Goal: Task Accomplishment & Management: Complete application form

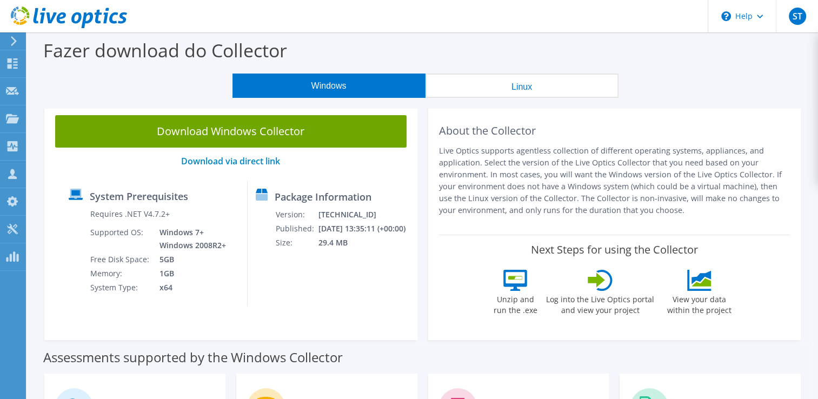
drag, startPoint x: 178, startPoint y: 79, endPoint x: 62, endPoint y: 70, distance: 116.6
click at [178, 79] on div "Windows Linux" at bounding box center [425, 86] width 775 height 24
click at [11, 42] on icon at bounding box center [14, 41] width 8 height 10
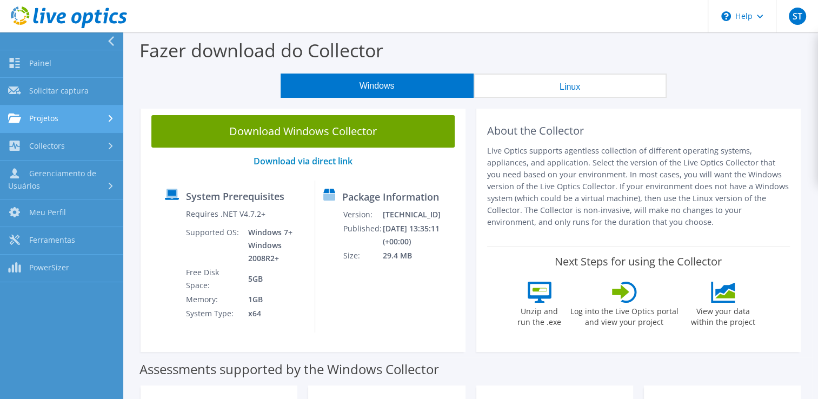
click at [41, 118] on link "Projetos" at bounding box center [61, 119] width 123 height 28
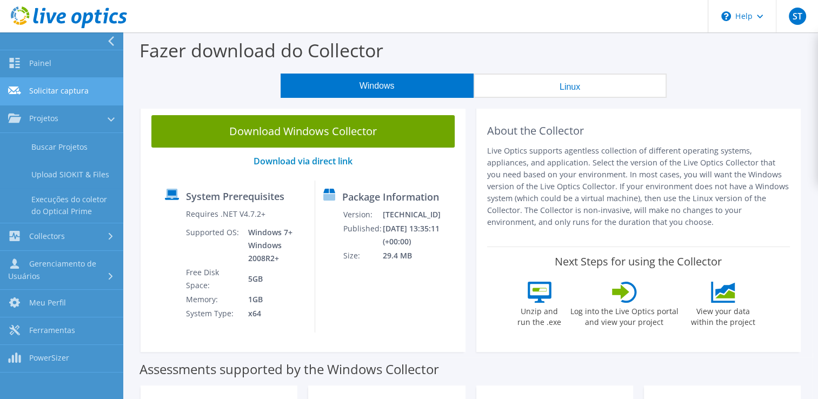
click at [56, 91] on link "Solicitar captura" at bounding box center [61, 92] width 123 height 28
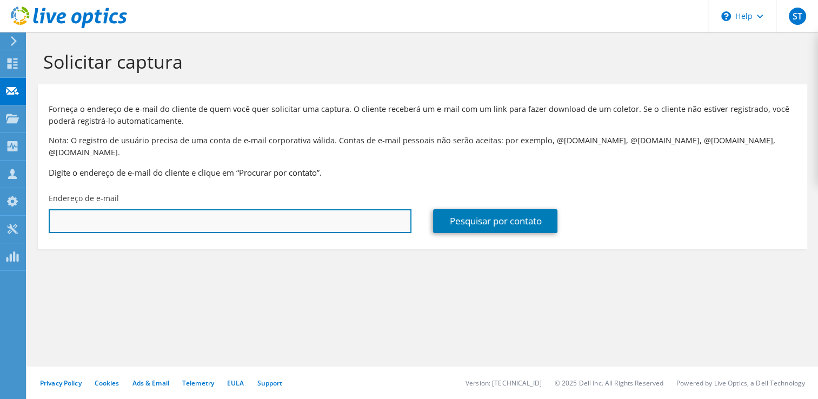
click at [221, 209] on input "text" at bounding box center [230, 221] width 363 height 24
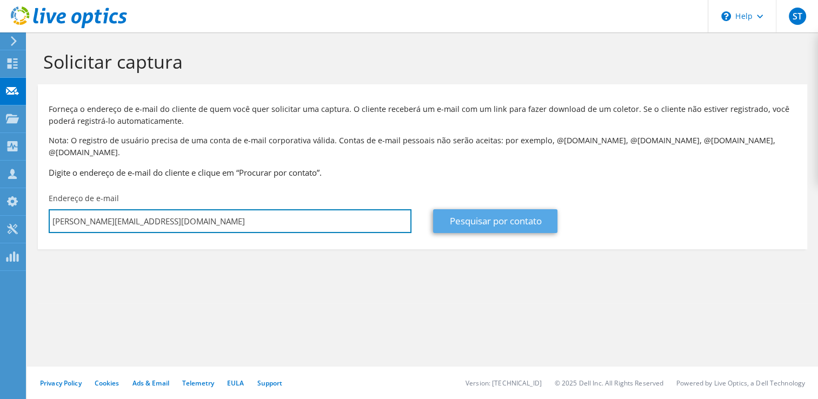
type input "rafael@mill.com.br"
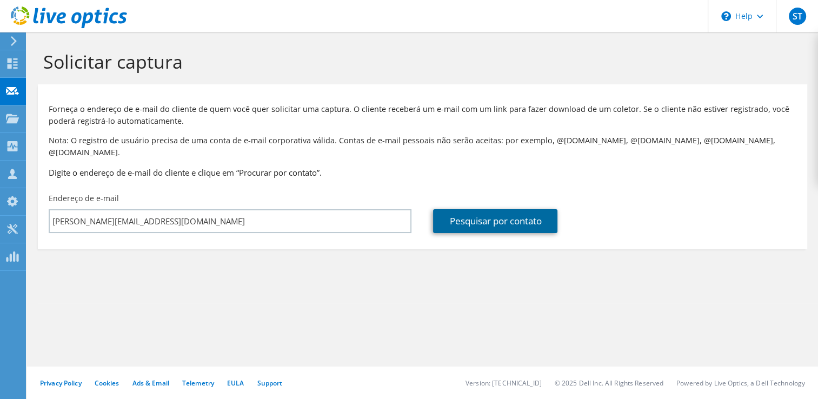
click at [450, 209] on link "Pesquisar por contato" at bounding box center [495, 221] width 124 height 24
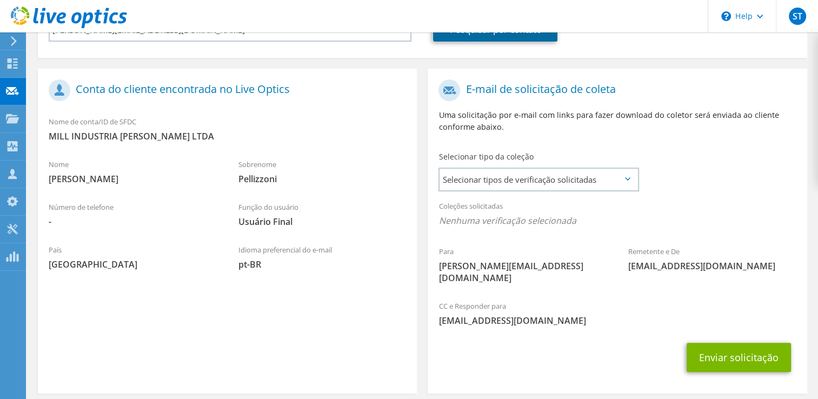
scroll to position [216, 0]
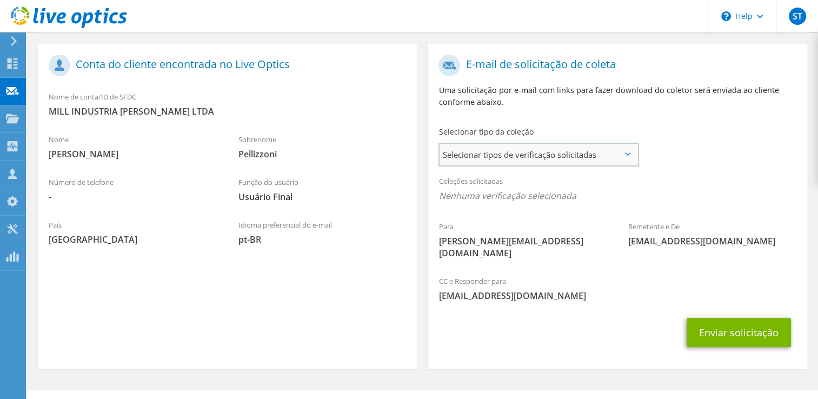
click at [566, 144] on span "Selecionar tipos de verificação solicitadas" at bounding box center [538, 155] width 197 height 22
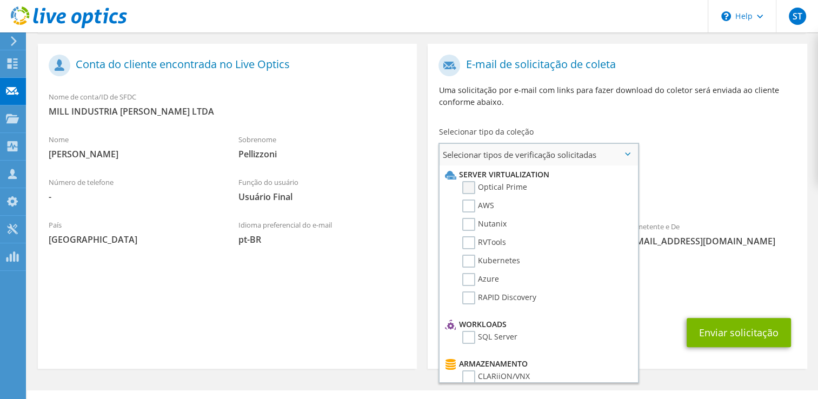
click at [472, 181] on label "Optical Prime" at bounding box center [494, 187] width 65 height 13
click at [0, 0] on input "Optical Prime" at bounding box center [0, 0] width 0 height 0
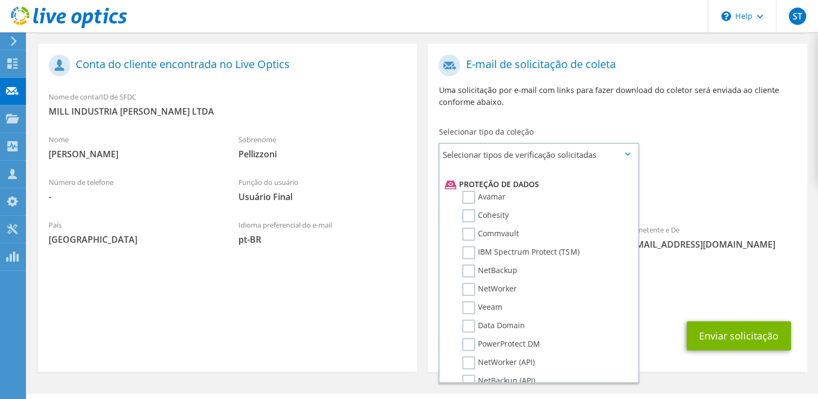
scroll to position [487, 0]
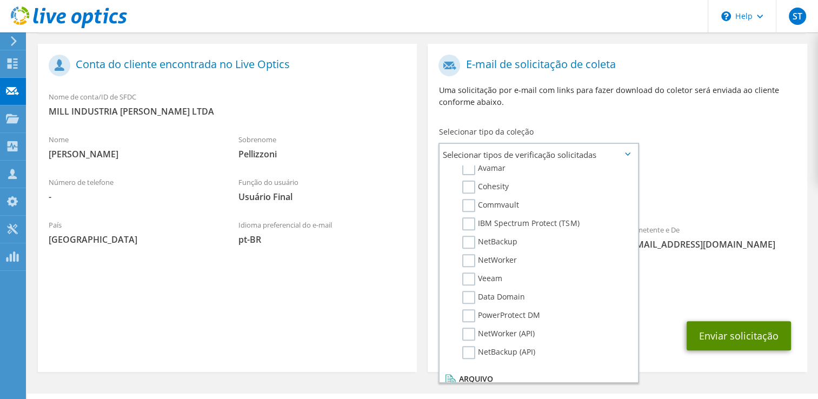
click at [734, 321] on button "Enviar solicitação" at bounding box center [739, 335] width 104 height 29
